Goal: Find specific page/section: Find specific page/section

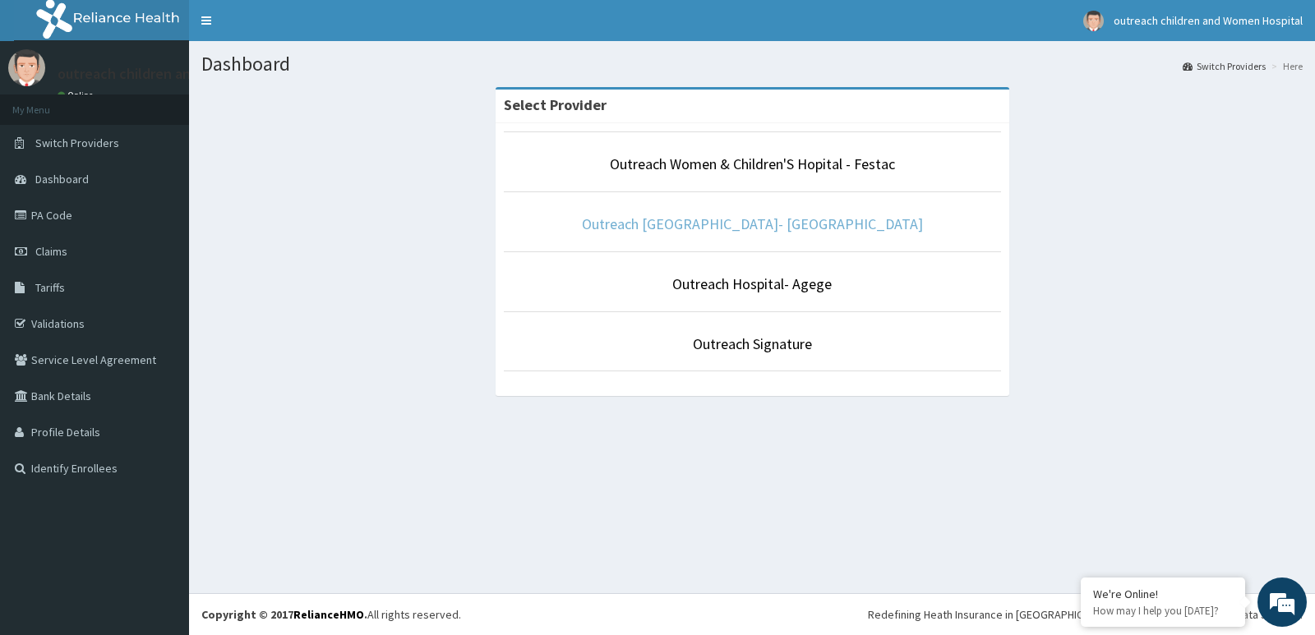
click at [740, 228] on link "Outreach [GEOGRAPHIC_DATA]- [GEOGRAPHIC_DATA]" at bounding box center [752, 224] width 341 height 19
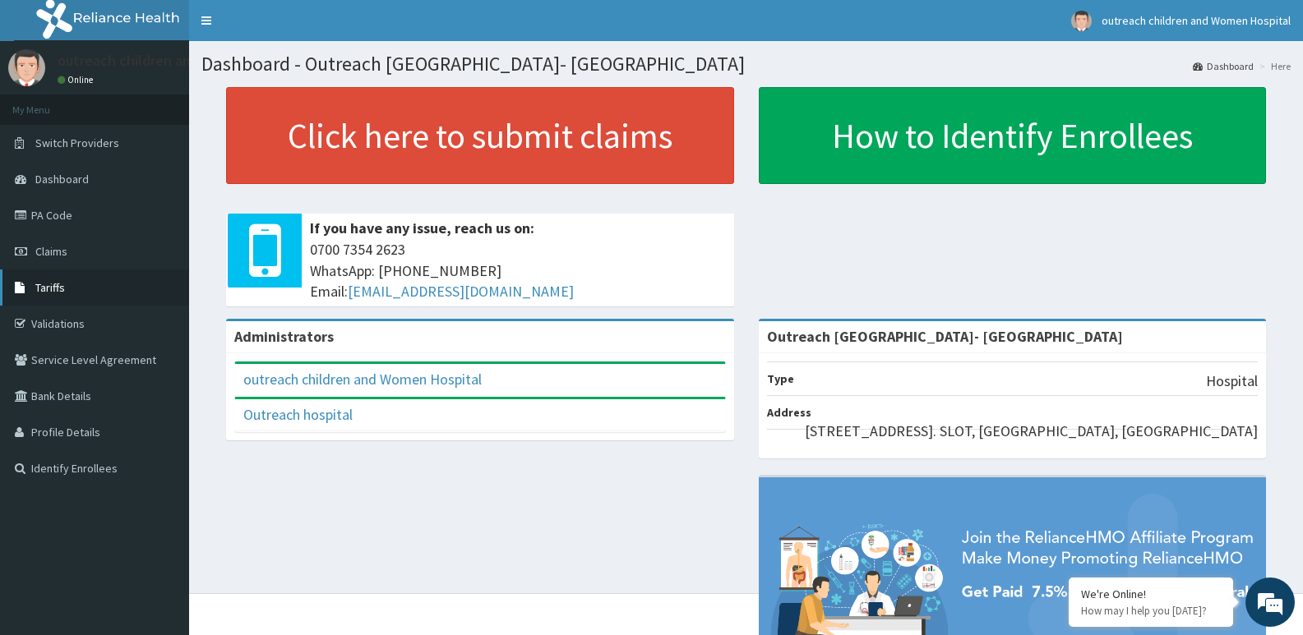
click at [87, 293] on link "Tariffs" at bounding box center [94, 288] width 189 height 36
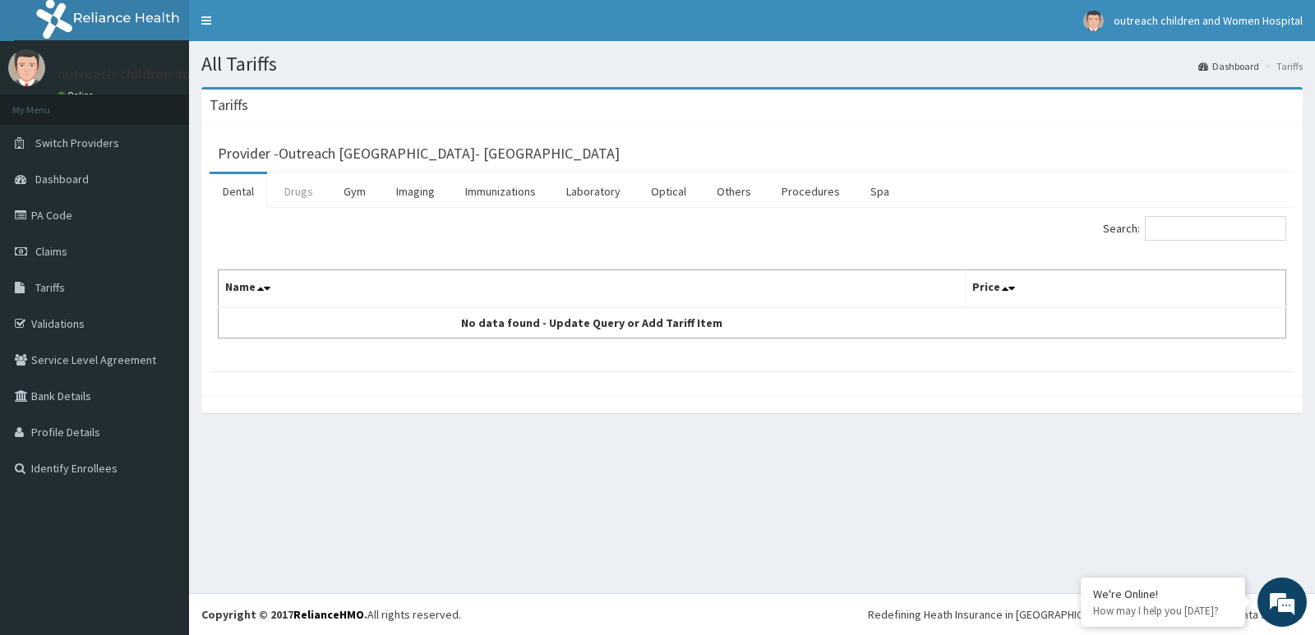
click at [311, 192] on link "Drugs" at bounding box center [298, 191] width 55 height 35
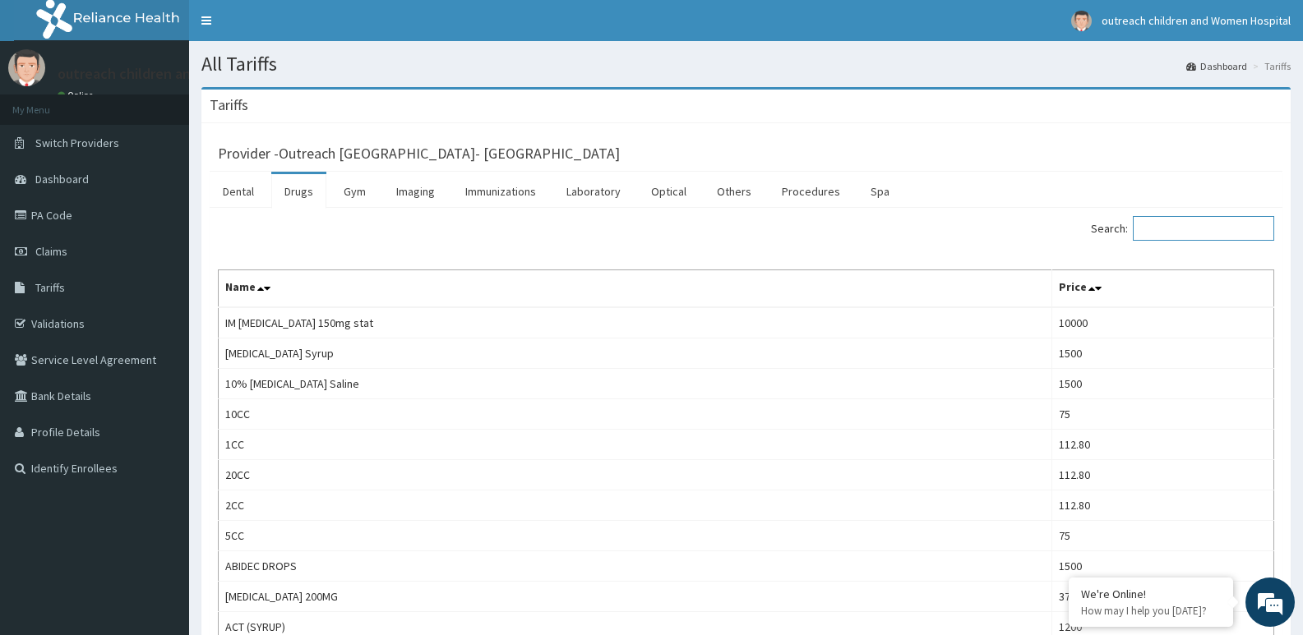
click at [1177, 229] on input "Search:" at bounding box center [1203, 228] width 141 height 25
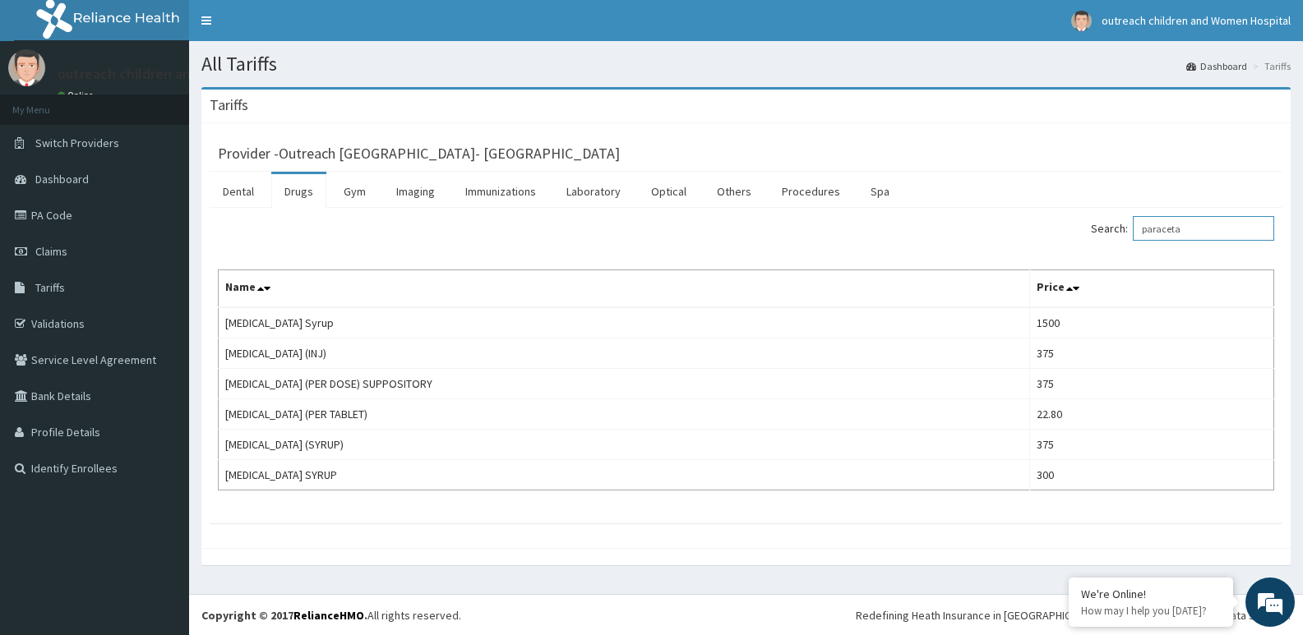
type input "paraceta"
